Goal: Task Accomplishment & Management: Manage account settings

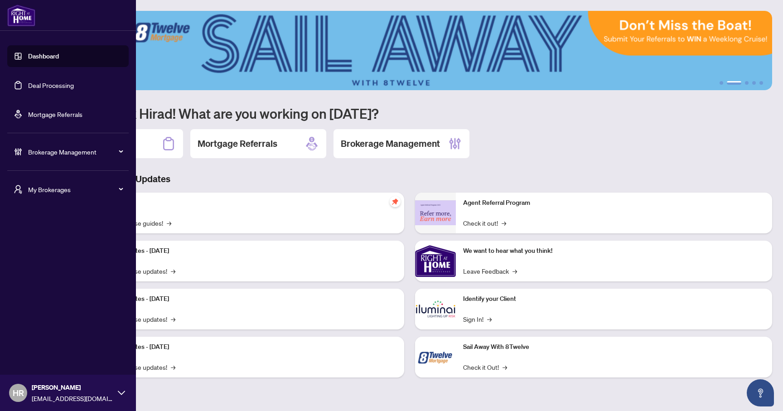
click at [89, 139] on li "Brokerage Management" at bounding box center [67, 152] width 121 height 36
click at [88, 147] on span "Brokerage Management" at bounding box center [75, 152] width 94 height 10
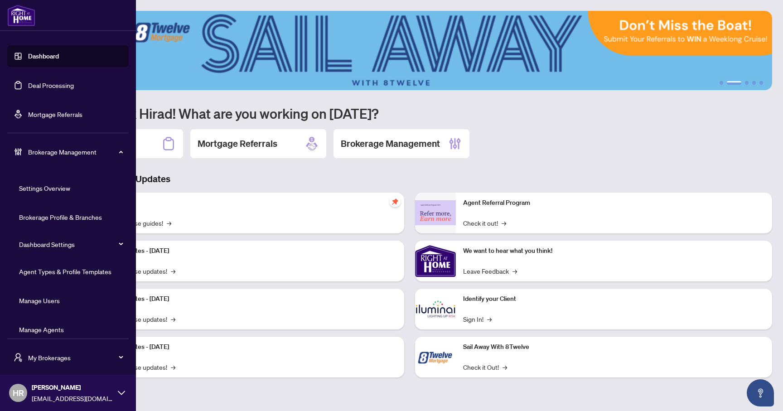
scroll to position [9, 0]
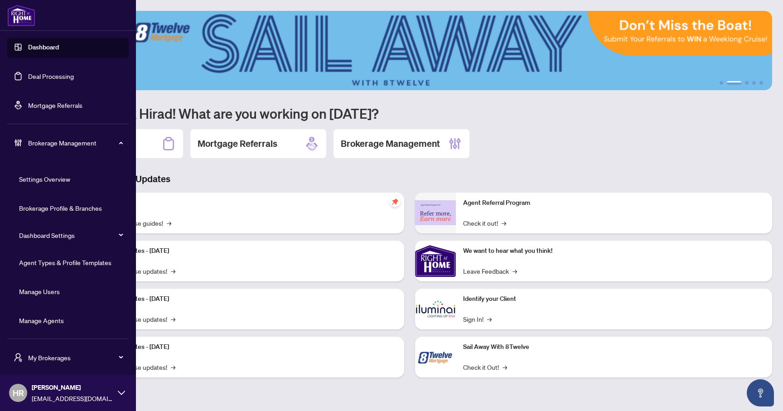
click at [49, 324] on link "Manage Agents" at bounding box center [41, 320] width 45 height 8
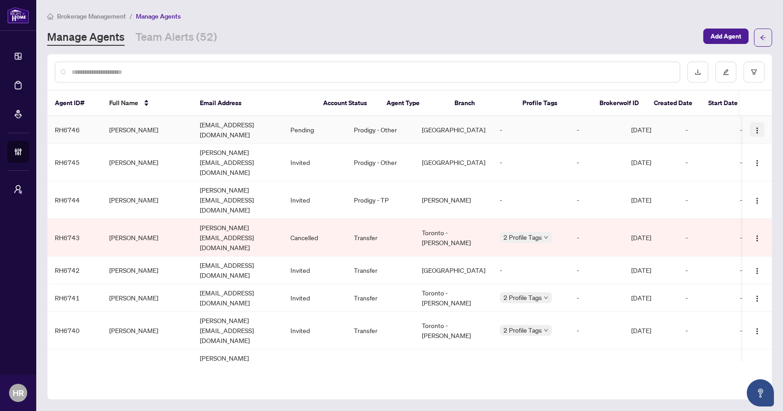
click at [750, 125] on button "button" at bounding box center [757, 129] width 15 height 15
click at [735, 177] on span "Offboard Agent" at bounding box center [729, 174] width 49 height 10
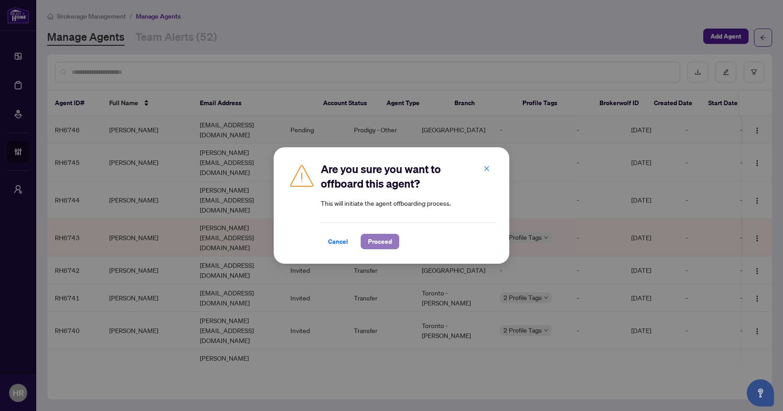
click at [386, 241] on span "Proceed" at bounding box center [380, 241] width 24 height 15
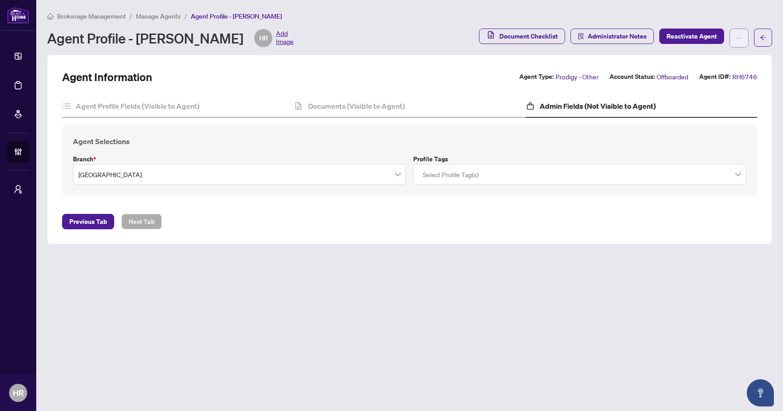
click at [736, 37] on icon "ellipsis" at bounding box center [739, 38] width 6 height 6
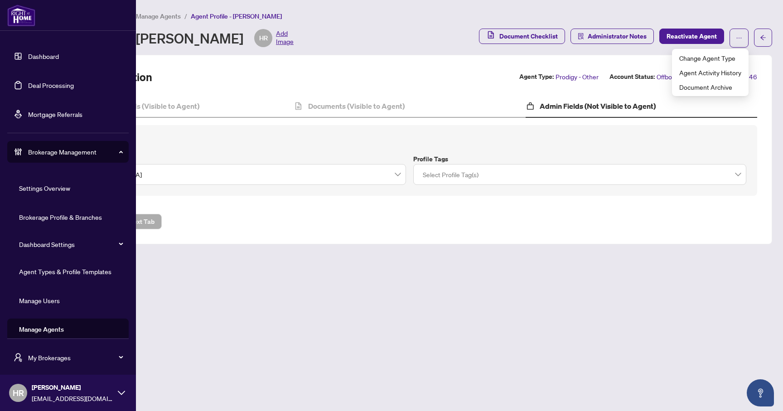
click at [29, 332] on link "Manage Agents" at bounding box center [41, 329] width 45 height 8
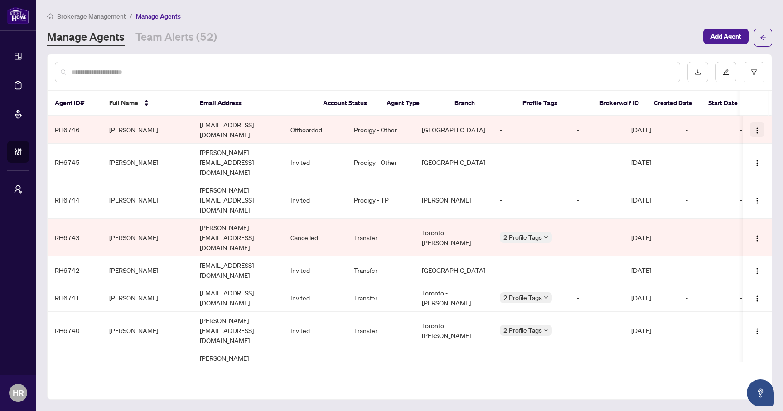
click at [754, 125] on span "button" at bounding box center [757, 130] width 7 height 10
click at [500, 58] on div at bounding box center [410, 71] width 724 height 35
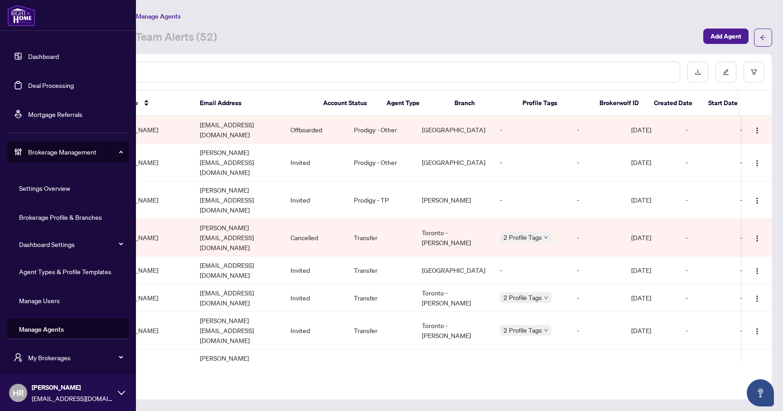
scroll to position [9, 0]
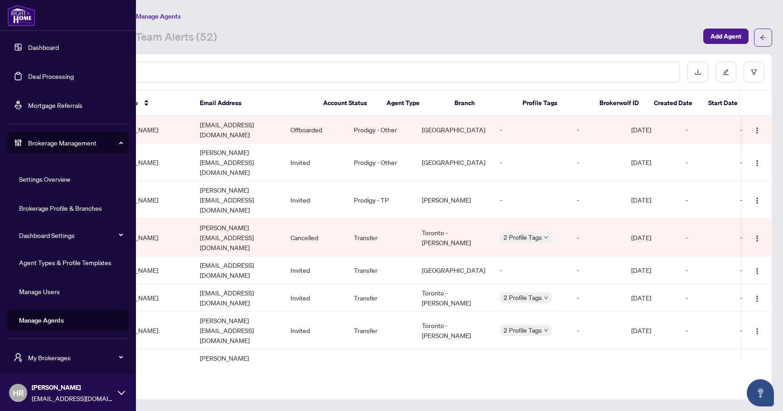
click at [67, 263] on link "Agent Types & Profile Templates" at bounding box center [65, 262] width 92 height 8
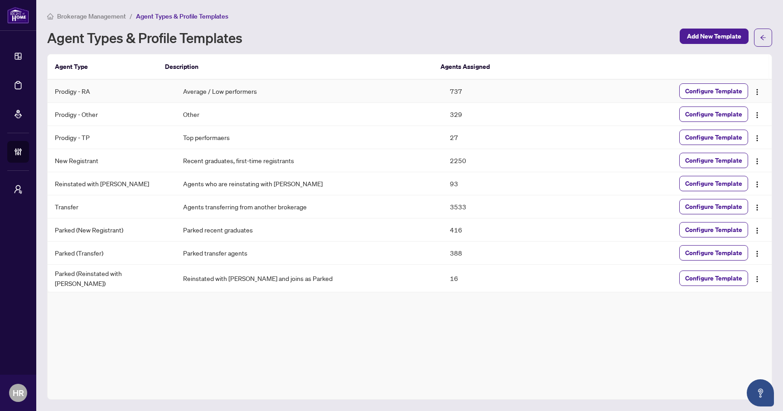
click at [251, 88] on td "Average / Low performers" at bounding box center [309, 91] width 267 height 23
click at [568, 83] on td "737" at bounding box center [509, 91] width 133 height 23
drag, startPoint x: 239, startPoint y: 90, endPoint x: 158, endPoint y: 89, distance: 81.6
click at [157, 89] on tr "Prodigy - RA Average / Low performers 737 Configure Template" at bounding box center [410, 91] width 724 height 23
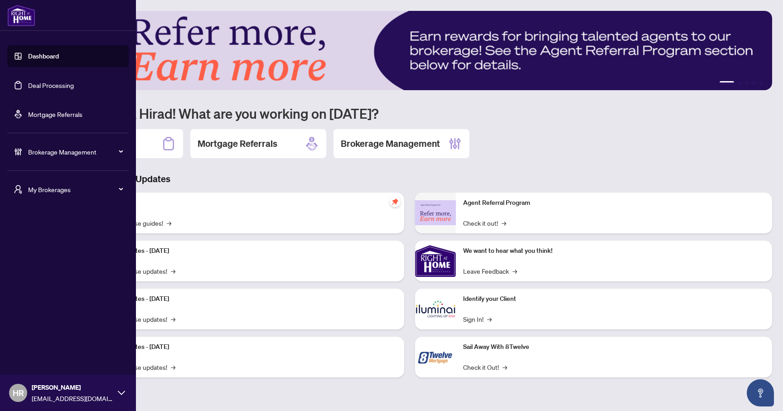
click at [66, 148] on span "Brokerage Management" at bounding box center [75, 152] width 94 height 10
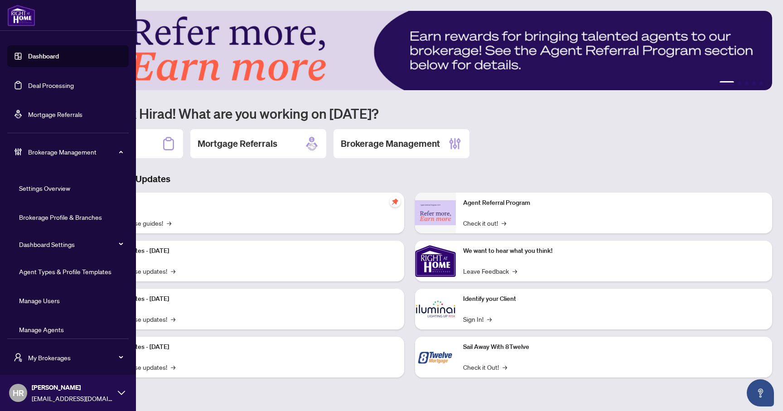
click at [75, 272] on link "Agent Types & Profile Templates" at bounding box center [65, 271] width 92 height 8
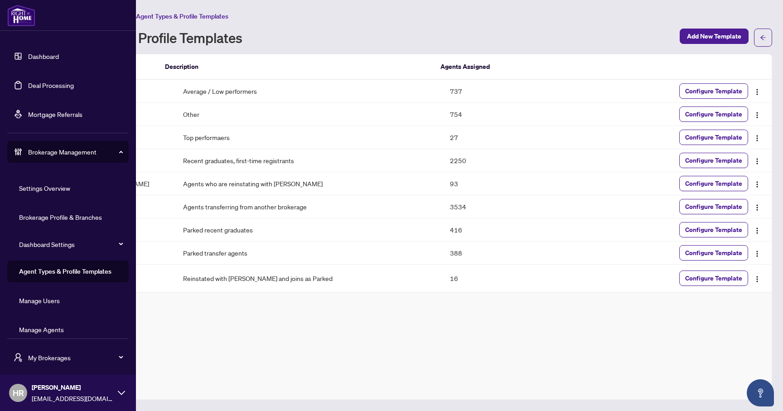
click at [75, 272] on link "Agent Types & Profile Templates" at bounding box center [65, 271] width 92 height 8
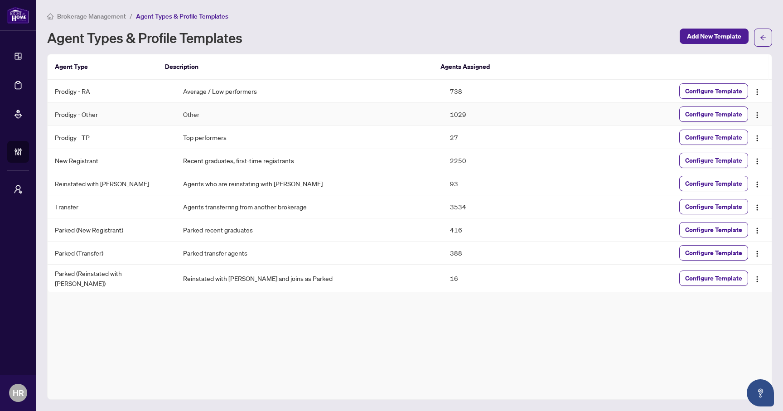
click at [302, 117] on td "Other" at bounding box center [309, 114] width 267 height 23
click at [303, 136] on td "Top performers" at bounding box center [309, 137] width 267 height 23
